Goal: Information Seeking & Learning: Check status

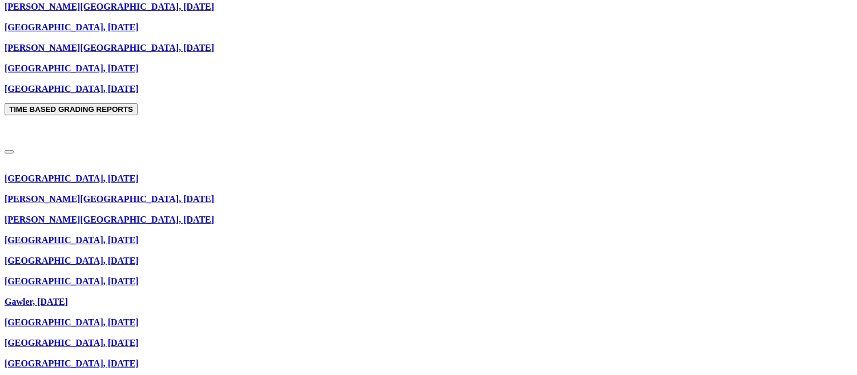
scroll to position [997, 0]
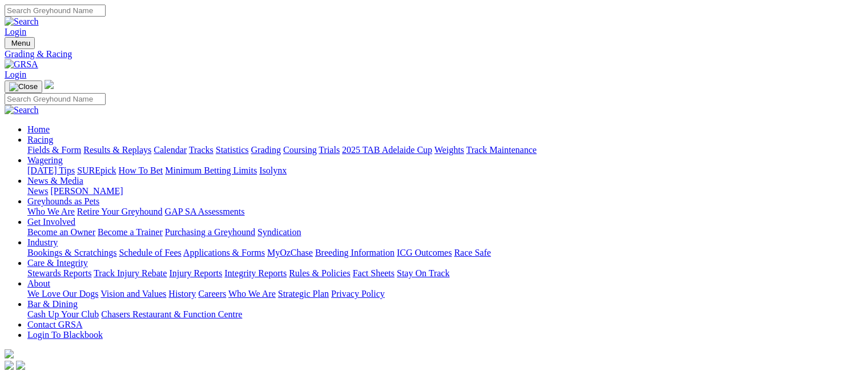
click at [131, 145] on link "Results & Replays" at bounding box center [117, 150] width 68 height 10
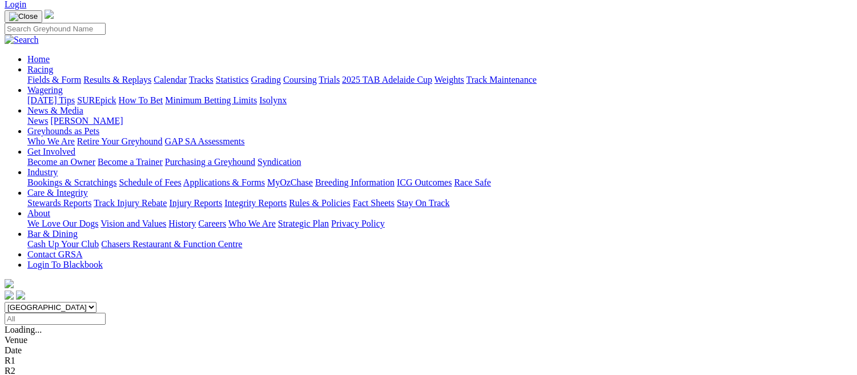
scroll to position [49, 0]
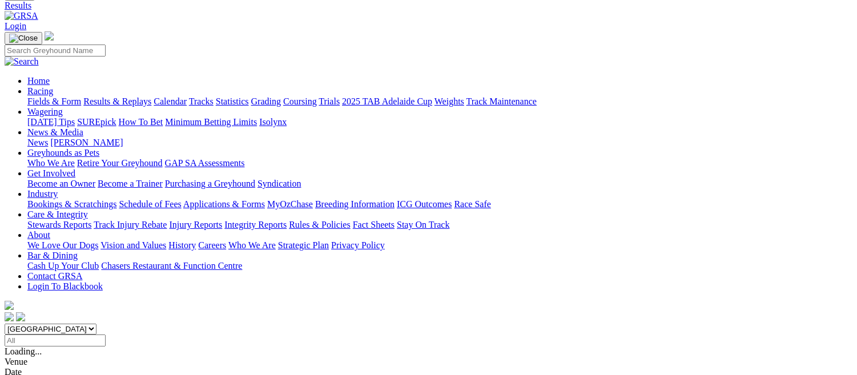
click at [106, 335] on input "Select date" at bounding box center [55, 341] width 101 height 12
type input "Saturday, 16 Aug 2025"
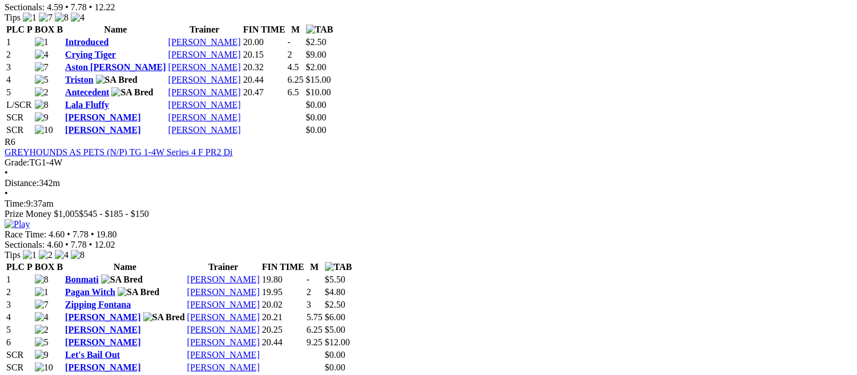
scroll to position [1606, 0]
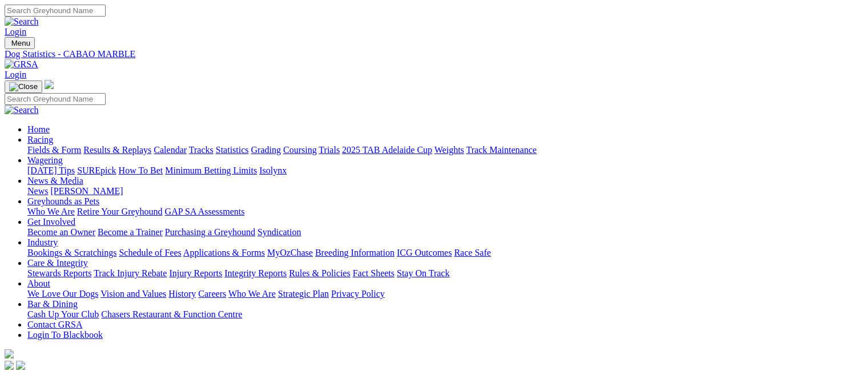
click at [41, 145] on link "Fields & Form" at bounding box center [54, 150] width 54 height 10
click at [150, 145] on link "Results & Replays" at bounding box center [117, 150] width 68 height 10
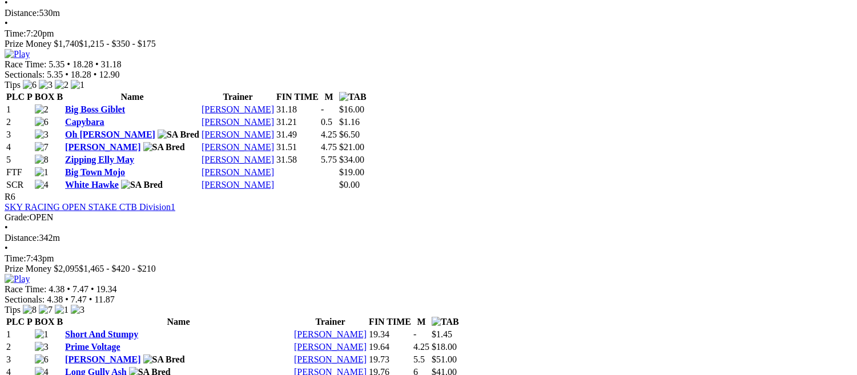
scroll to position [1539, 0]
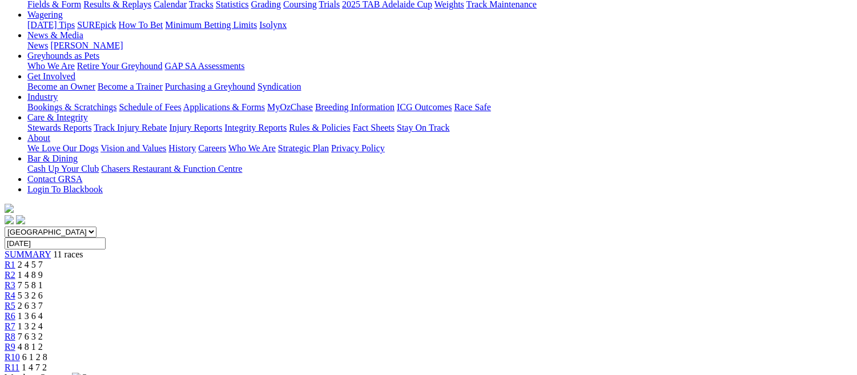
scroll to position [0, 0]
